Goal: Task Accomplishment & Management: Use online tool/utility

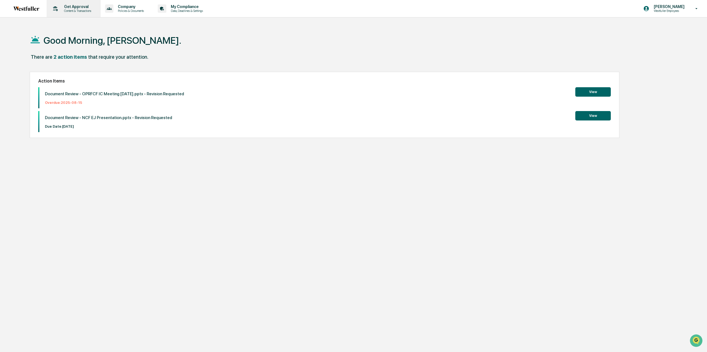
click at [67, 7] on p "Get Approval" at bounding box center [77, 6] width 34 height 4
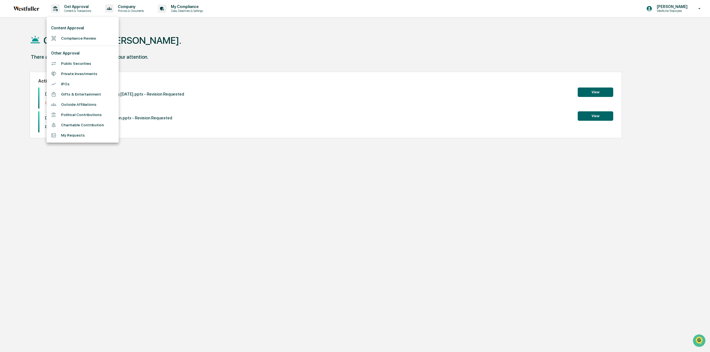
click at [79, 41] on li "Compliance Review" at bounding box center [83, 38] width 72 height 10
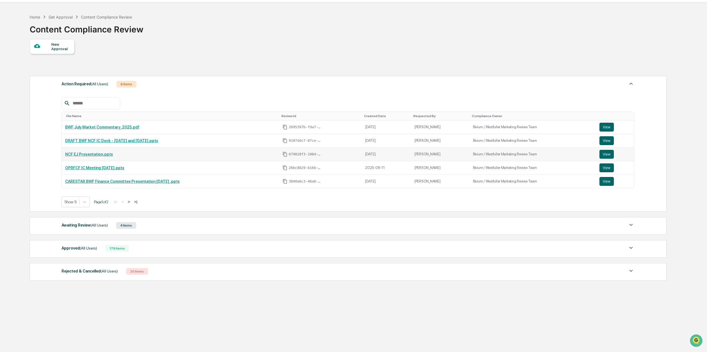
scroll to position [26, 0]
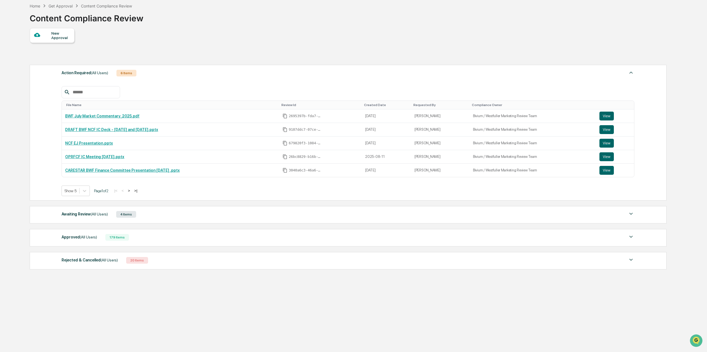
click at [618, 217] on div "Awaiting Review (All Users) 4 Items" at bounding box center [348, 215] width 573 height 8
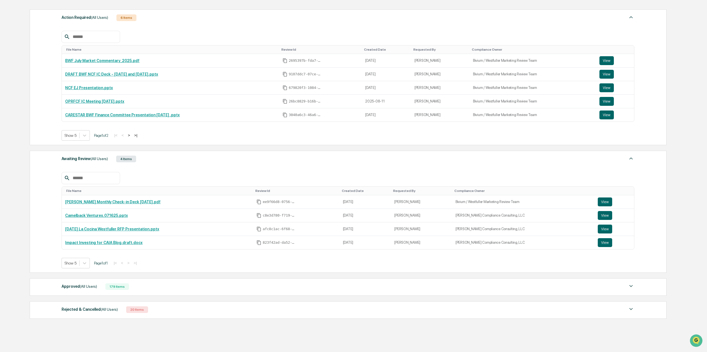
scroll to position [54, 0]
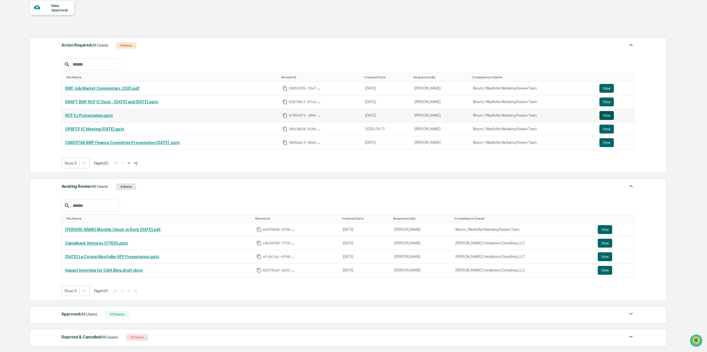
click at [603, 112] on button "View" at bounding box center [607, 115] width 14 height 9
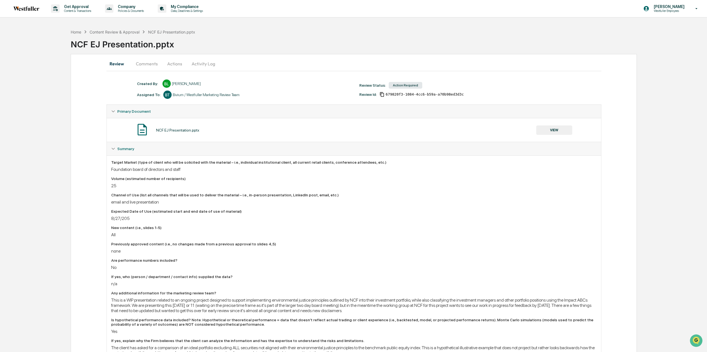
click at [149, 65] on button "Comments" at bounding box center [146, 63] width 31 height 13
